Goal: Task Accomplishment & Management: Manage account settings

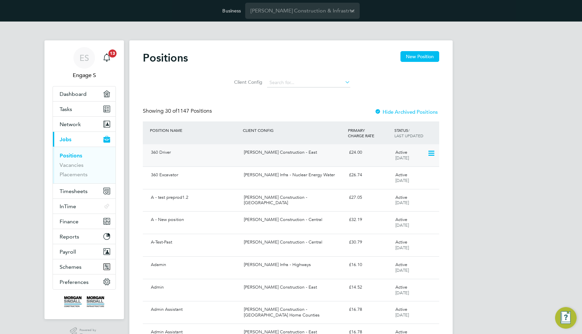
click at [300, 156] on div "[PERSON_NAME] Construction - East" at bounding box center [293, 152] width 105 height 11
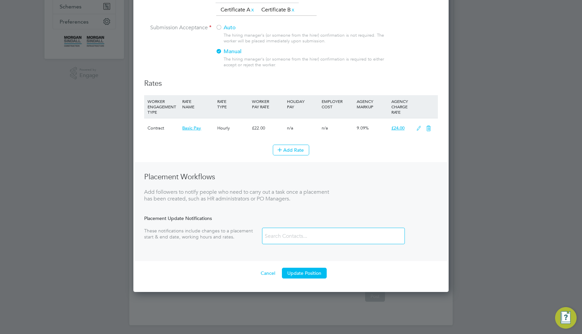
scroll to position [223, 0]
click at [420, 126] on icon at bounding box center [418, 128] width 8 height 5
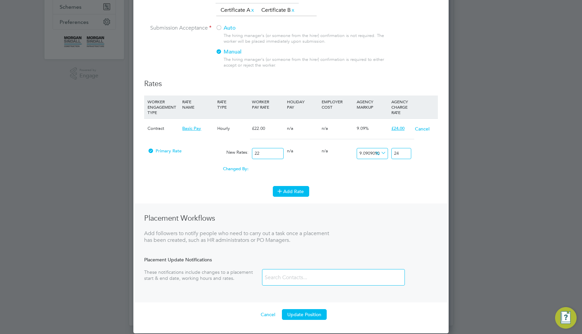
click at [282, 188] on icon at bounding box center [279, 190] width 5 height 5
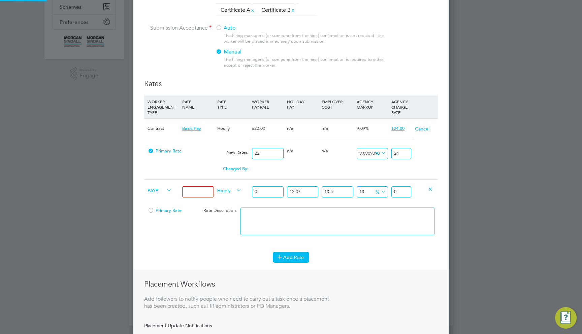
scroll to position [572, 315]
click at [315, 164] on div at bounding box center [302, 166] width 35 height 7
click at [198, 192] on input at bounding box center [197, 191] width 31 height 11
type input "PAYE"
click at [267, 193] on input "0" at bounding box center [267, 191] width 31 height 11
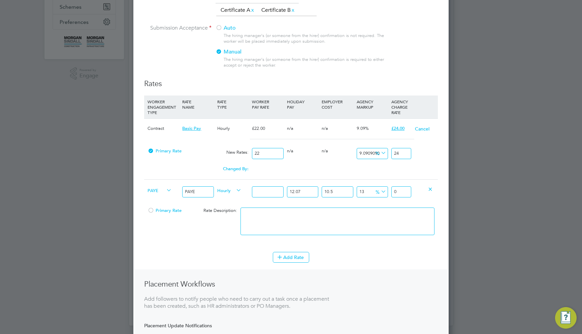
type input "1"
type input "1.399362055"
type input "10"
type input "13.99362055"
type input "100"
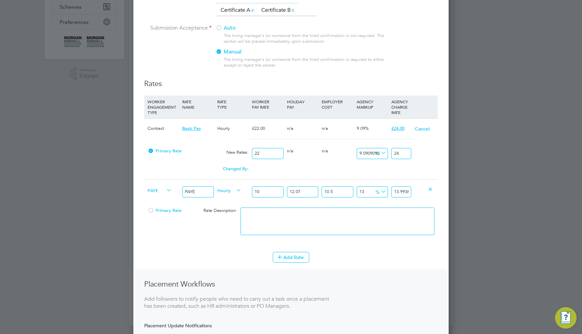
type input "139.9362055"
type input "100"
click at [347, 262] on li "Add Rate" at bounding box center [290, 261] width 293 height 18
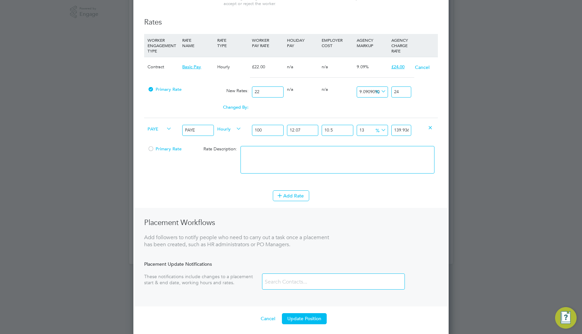
scroll to position [285, 0]
click at [308, 314] on button "Update Position" at bounding box center [304, 319] width 45 height 11
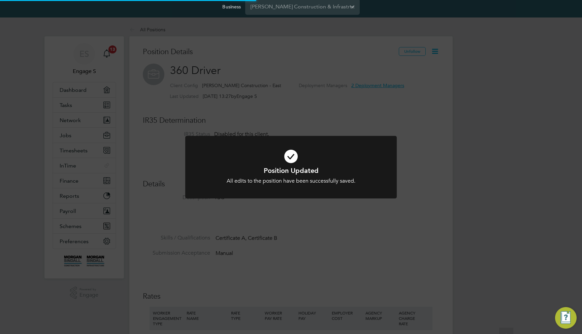
scroll to position [0, 0]
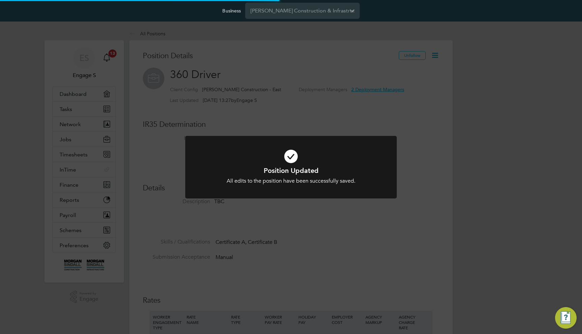
click at [418, 193] on div "Position Updated All edits to the position have been successfully saved. Cancel…" at bounding box center [291, 167] width 582 height 334
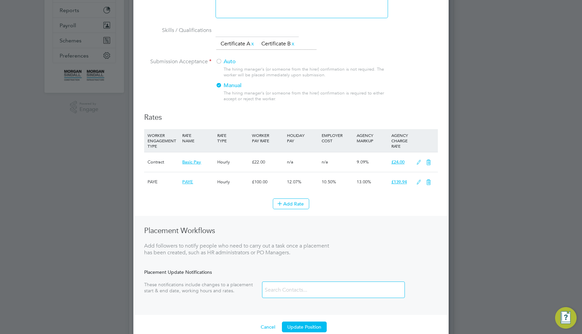
scroll to position [195, 0]
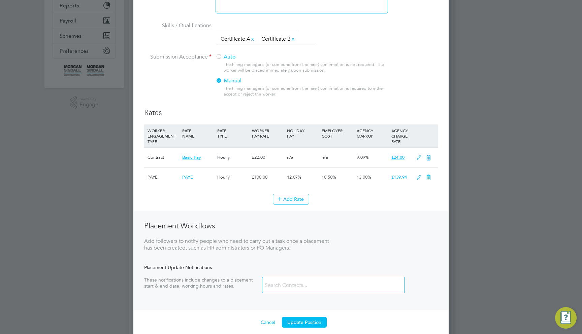
click at [419, 155] on icon at bounding box center [418, 157] width 8 height 5
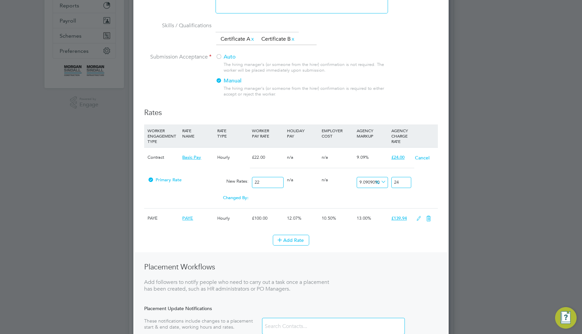
click at [418, 216] on icon at bounding box center [418, 218] width 8 height 5
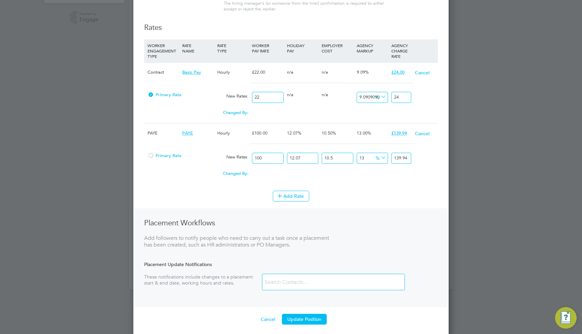
scroll to position [279, 0]
click at [375, 194] on div "Add Rate" at bounding box center [290, 196] width 293 height 11
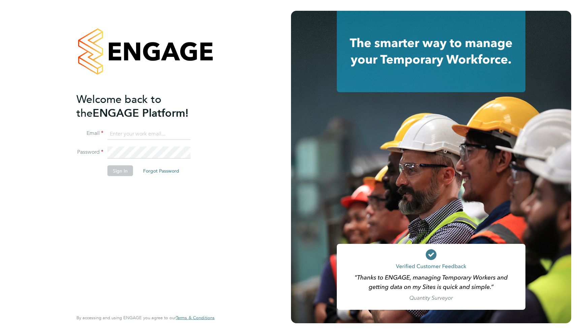
click at [113, 135] on input at bounding box center [148, 134] width 83 height 12
type input "support@engagelabs.io"
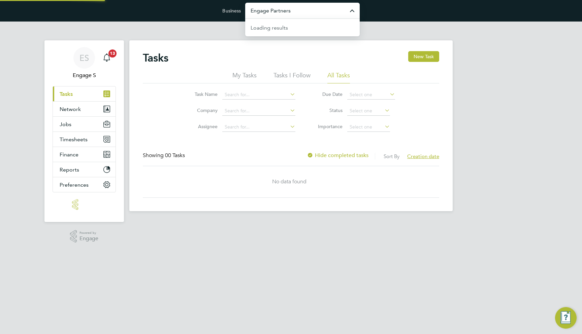
click at [270, 11] on input "Engage Partners" at bounding box center [302, 11] width 114 height 16
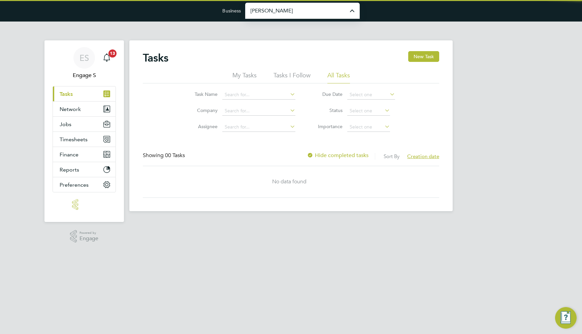
type input "[PERSON_NAME] Construction & Infrastructure Ltd"
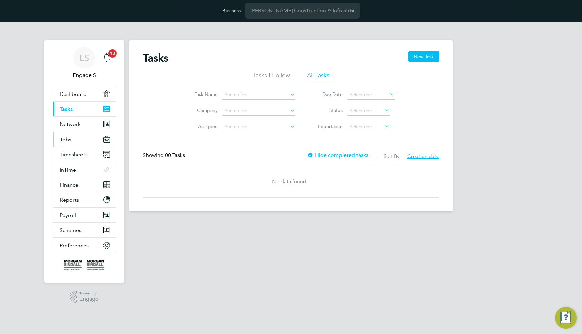
click at [84, 135] on button "Jobs" at bounding box center [84, 139] width 63 height 15
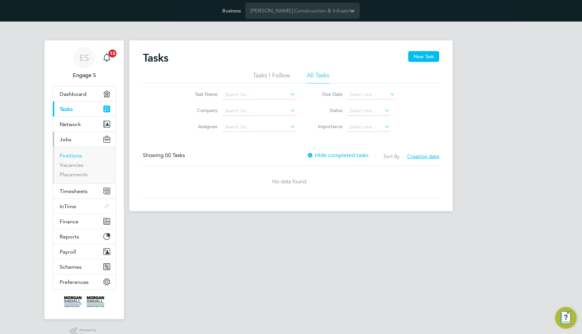
click at [74, 154] on link "Positions" at bounding box center [71, 155] width 22 height 6
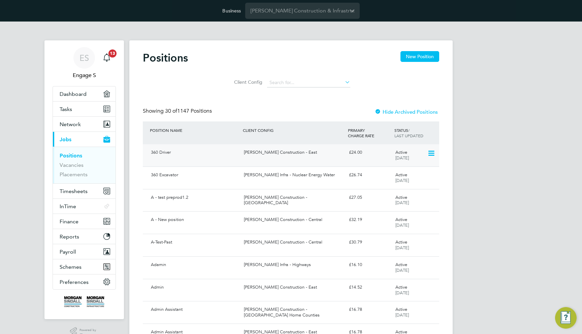
click at [295, 157] on div "[PERSON_NAME] Construction - East" at bounding box center [293, 152] width 105 height 11
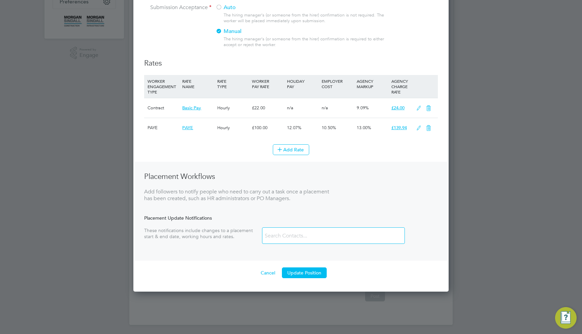
scroll to position [243, 0]
click at [419, 126] on icon at bounding box center [418, 128] width 8 height 5
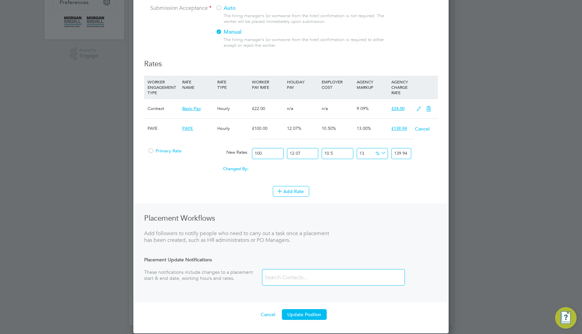
scroll to position [526, 315]
click at [417, 106] on icon at bounding box center [418, 108] width 8 height 5
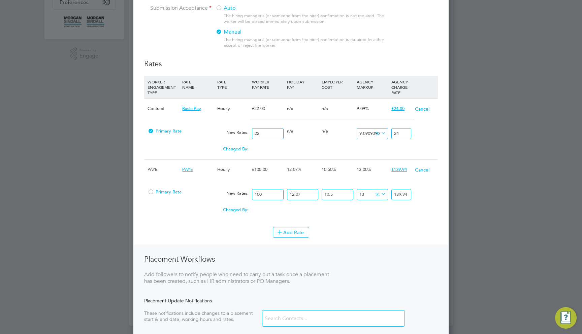
click at [423, 106] on button "Cancel" at bounding box center [421, 109] width 15 height 7
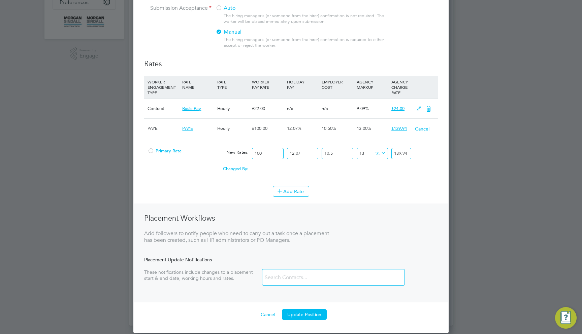
scroll to position [526, 315]
click at [272, 150] on input "100" at bounding box center [267, 153] width 31 height 11
type input "1"
type input "1.399362055"
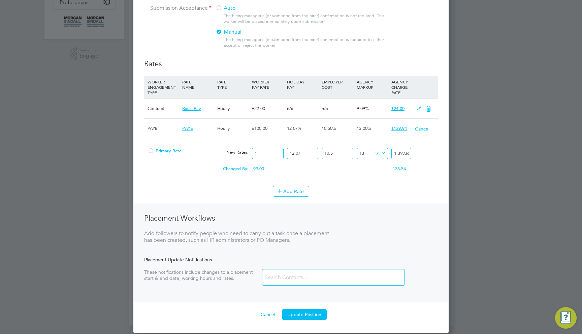
type input "11"
type input "15.392982605"
type input "110"
type input "153.92982605"
type input "110"
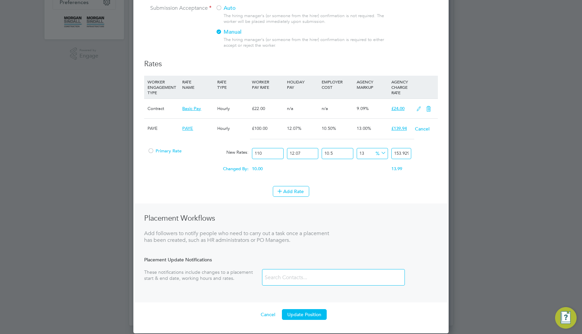
click at [357, 170] on div "Changed By: 10.00 0.00 0.00 0.00 1.60609105 13.99" at bounding box center [290, 171] width 293 height 17
